Goal: Check status: Check status

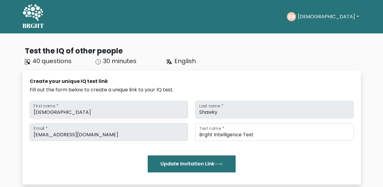
scroll to position [546, 0]
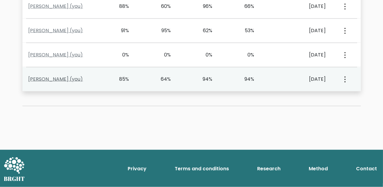
click at [82, 82] on link "Ehab Shawky (you)" at bounding box center [56, 79] width 55 height 7
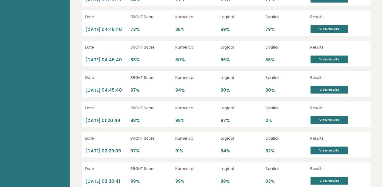
scroll to position [1577, 0]
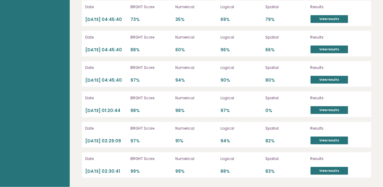
scroll to position [1832, 0]
click at [325, 53] on link "View results" at bounding box center [330, 49] width 38 height 8
